Goal: Task Accomplishment & Management: Manage account settings

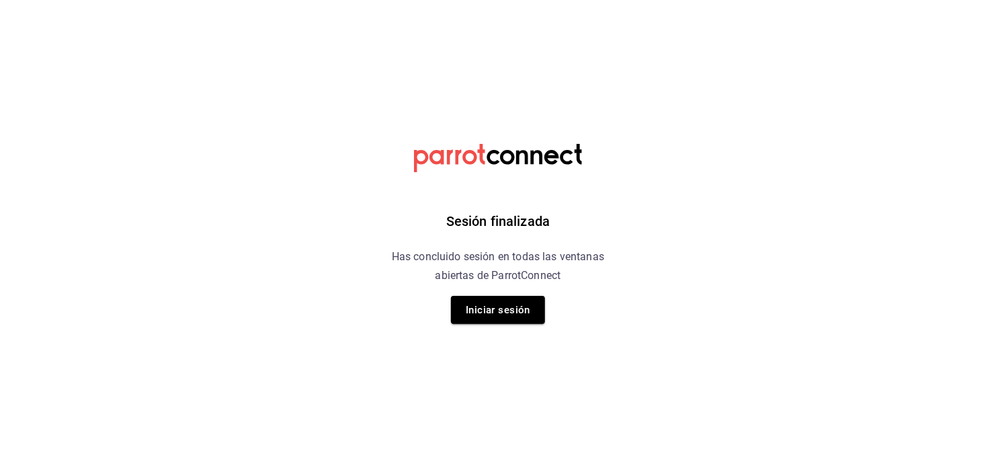
click at [487, 321] on button "Iniciar sesión" at bounding box center [498, 310] width 94 height 28
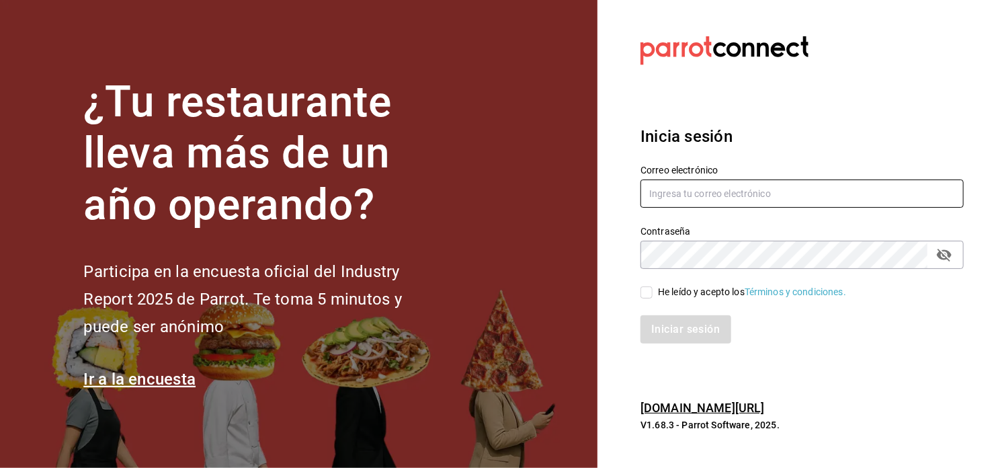
click at [695, 199] on input "text" at bounding box center [802, 194] width 323 height 28
type input "Winebar.lozano99@gmail.com"
drag, startPoint x: 643, startPoint y: 294, endPoint x: 658, endPoint y: 299, distance: 15.5
click at [646, 294] on input "He leído y acepto los Términos y condiciones." at bounding box center [647, 292] width 12 height 12
checkbox input "true"
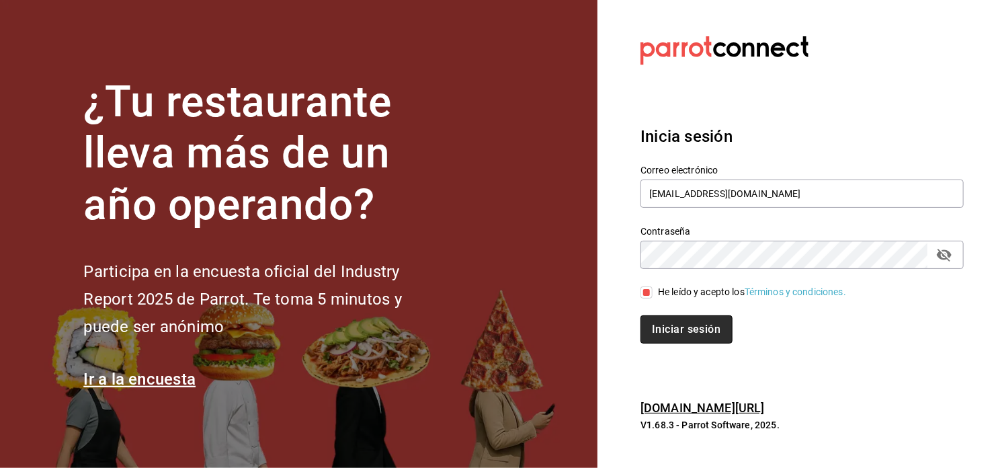
click at [687, 321] on button "Iniciar sesión" at bounding box center [686, 329] width 91 height 28
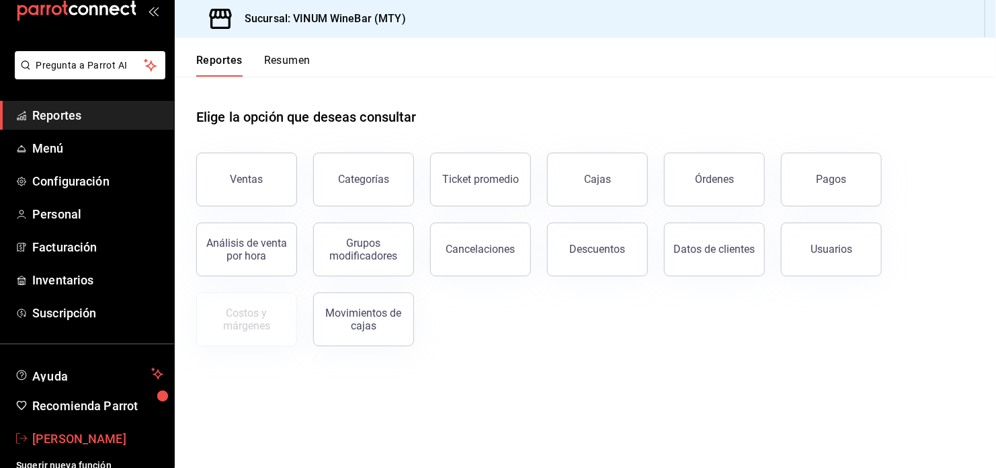
scroll to position [39, 0]
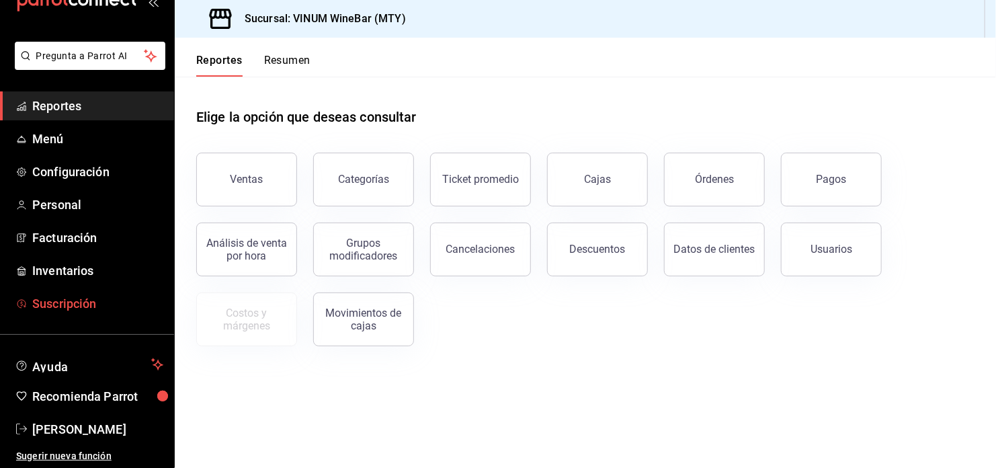
click at [76, 295] on span "Suscripción" at bounding box center [97, 304] width 131 height 18
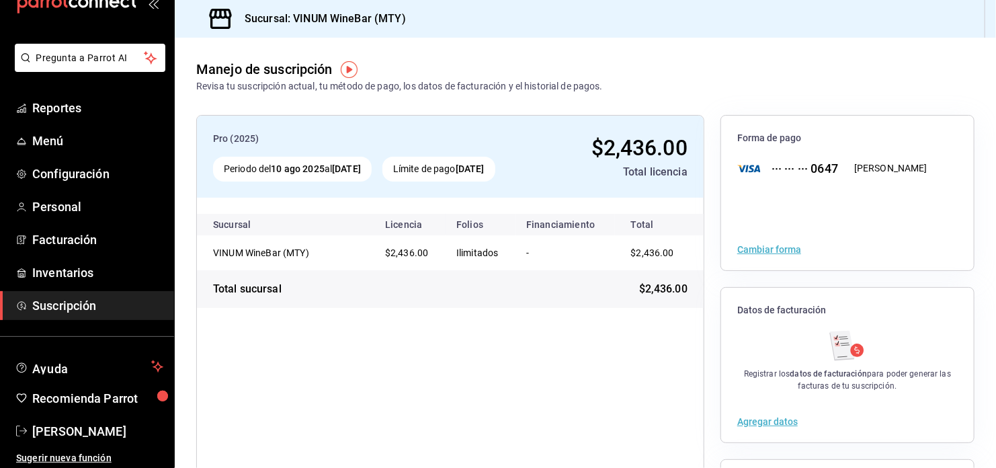
scroll to position [39, 0]
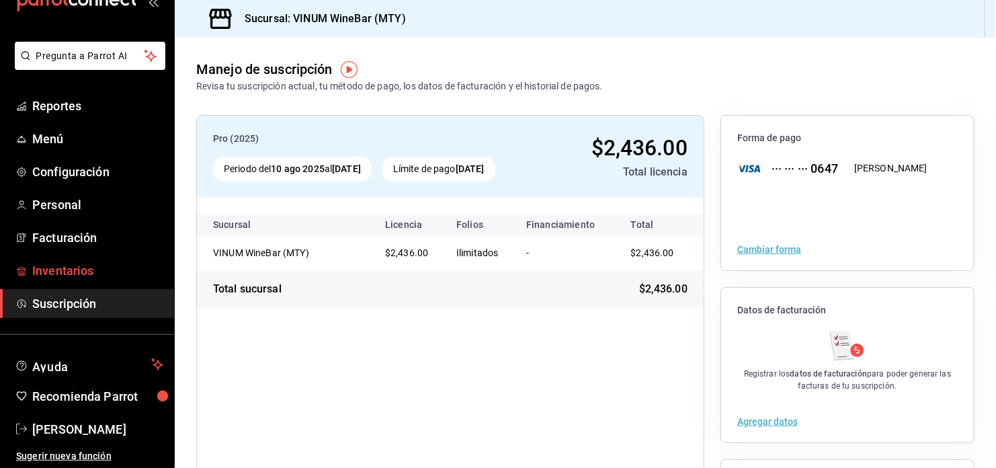
click at [77, 274] on span "Inventarios" at bounding box center [97, 271] width 131 height 18
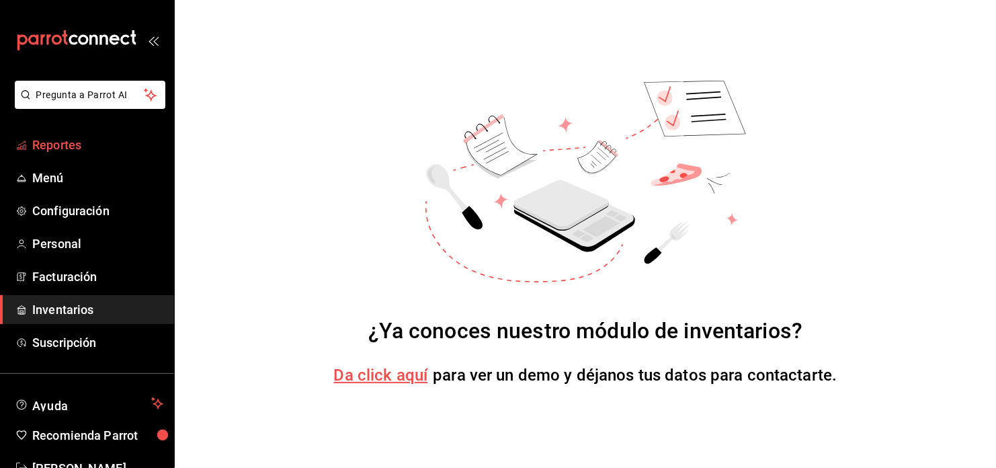
click at [99, 152] on span "Reportes" at bounding box center [97, 145] width 131 height 18
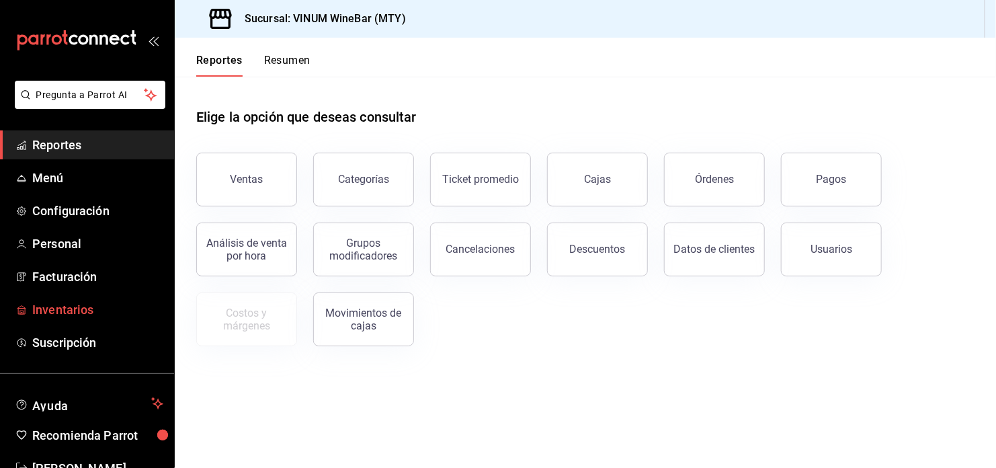
click at [65, 314] on span "Inventarios" at bounding box center [97, 310] width 131 height 18
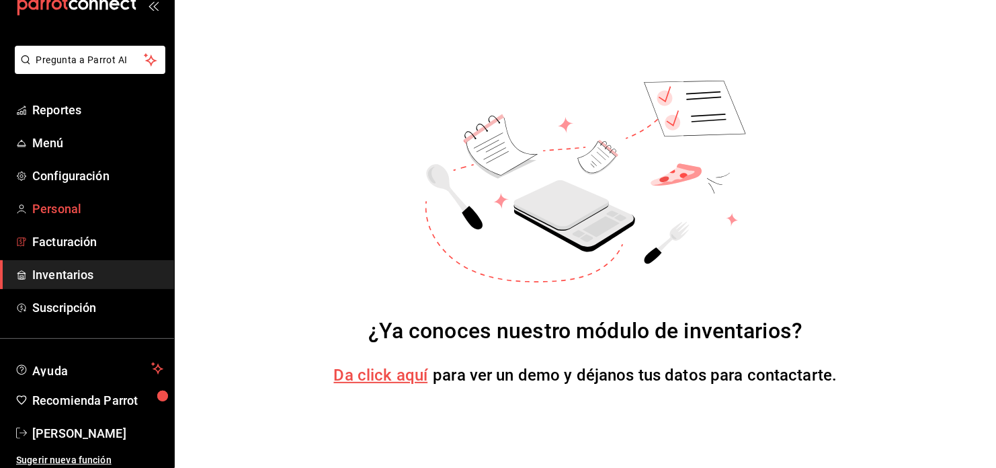
scroll to position [39, 0]
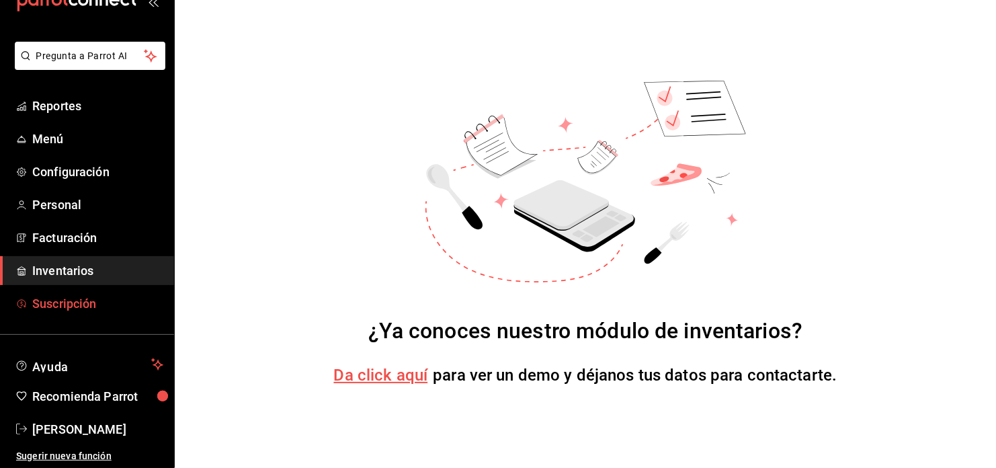
click at [87, 299] on span "Suscripción" at bounding box center [97, 304] width 131 height 18
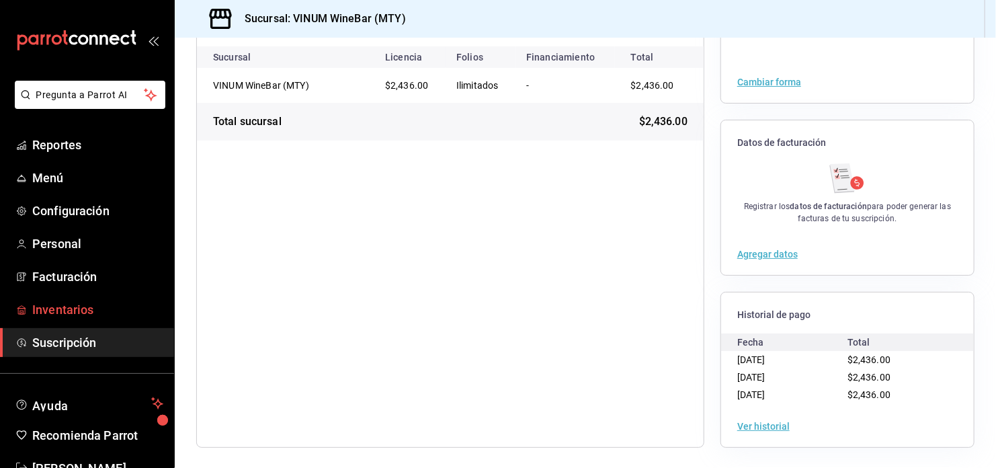
scroll to position [39, 0]
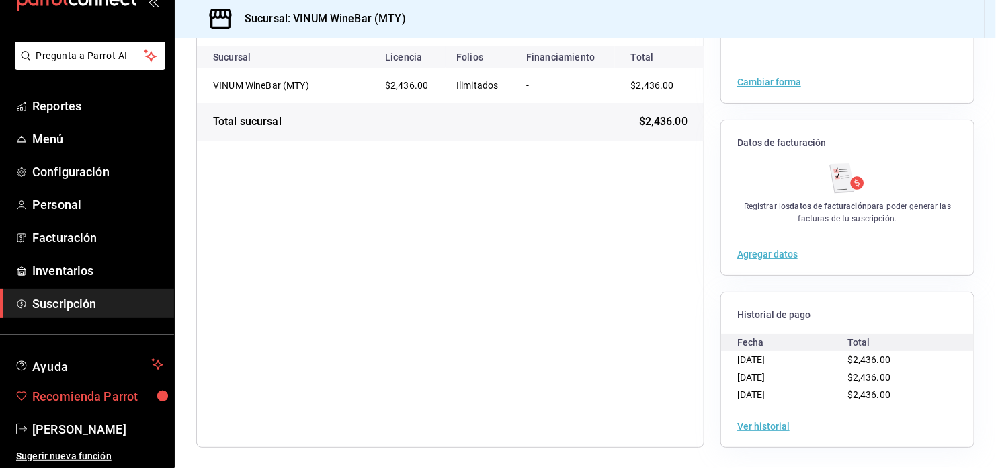
click at [95, 400] on span "Recomienda Parrot" at bounding box center [97, 396] width 131 height 18
